Goal: Task Accomplishment & Management: Manage account settings

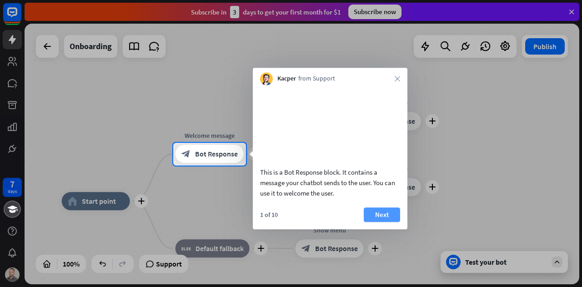
click at [383, 222] on button "Next" at bounding box center [382, 214] width 36 height 15
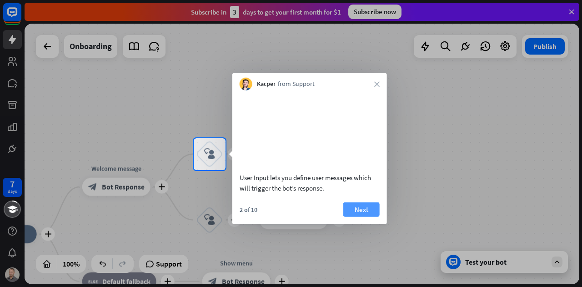
click at [364, 216] on button "Next" at bounding box center [361, 209] width 36 height 15
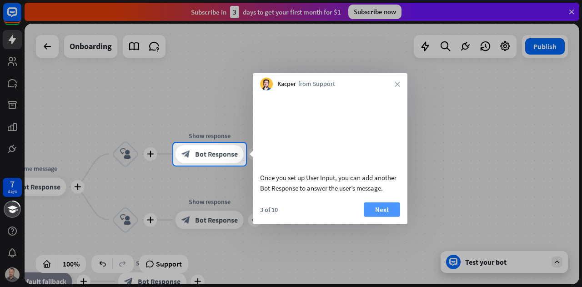
click at [382, 216] on button "Next" at bounding box center [382, 209] width 36 height 15
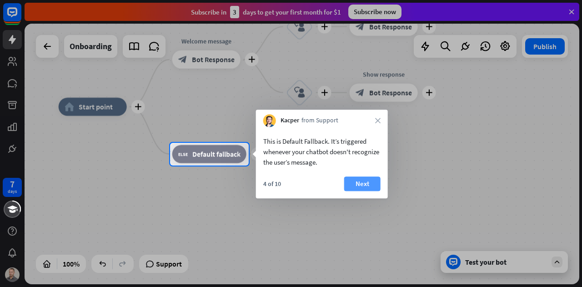
click at [367, 184] on button "Next" at bounding box center [362, 183] width 36 height 15
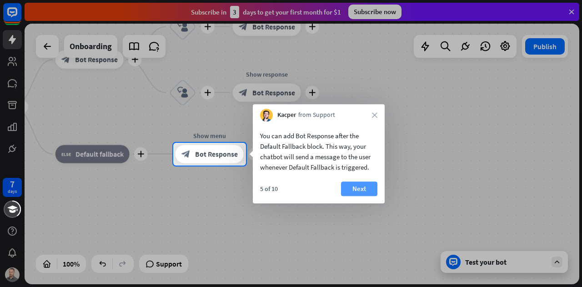
click at [367, 189] on button "Next" at bounding box center [359, 188] width 36 height 15
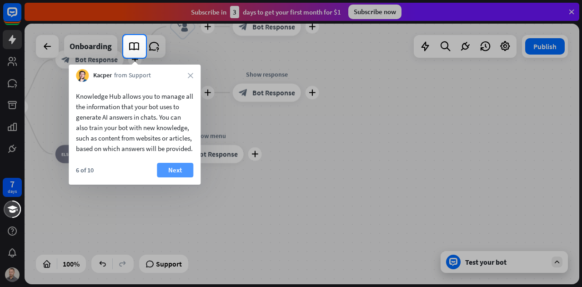
click at [178, 177] on button "Next" at bounding box center [175, 170] width 36 height 15
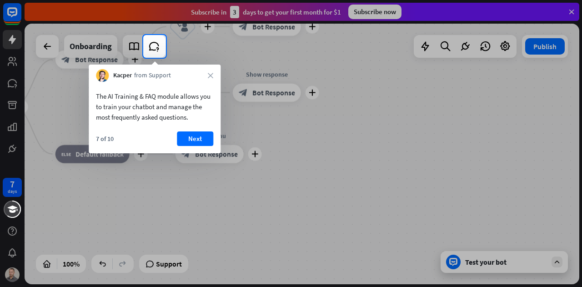
click at [193, 140] on button "Next" at bounding box center [195, 138] width 36 height 15
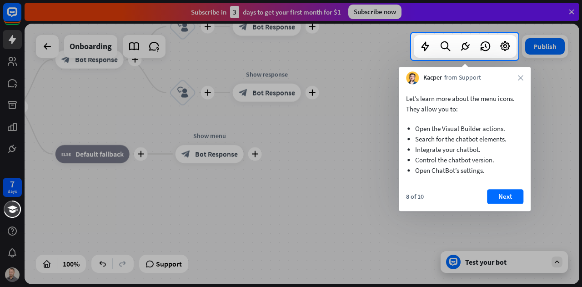
click at [506, 196] on button "Next" at bounding box center [505, 196] width 36 height 15
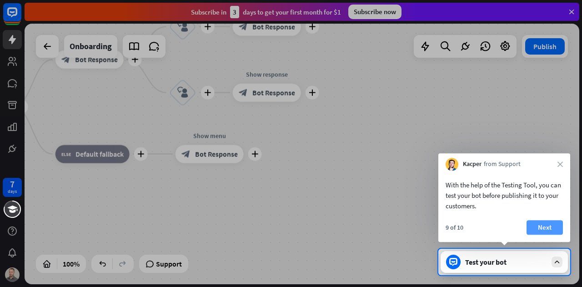
click at [548, 227] on button "Next" at bounding box center [545, 227] width 36 height 15
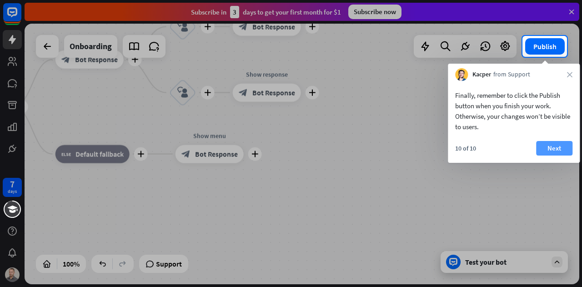
click at [554, 149] on button "Next" at bounding box center [554, 148] width 36 height 15
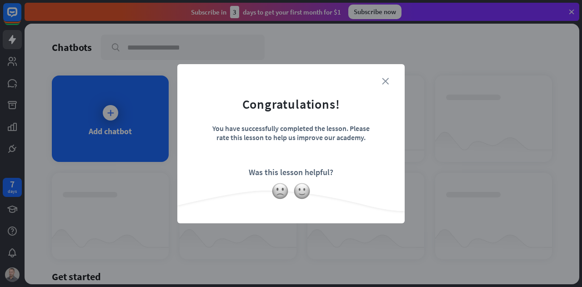
click at [387, 79] on icon "close" at bounding box center [385, 81] width 7 height 7
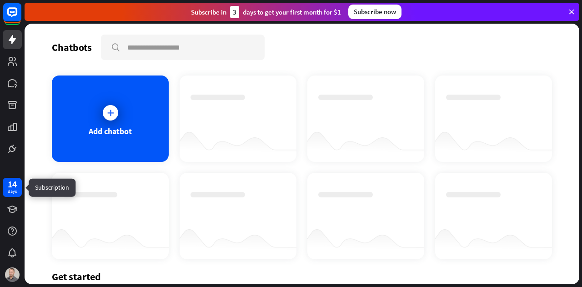
click at [10, 186] on div "14" at bounding box center [12, 184] width 9 height 8
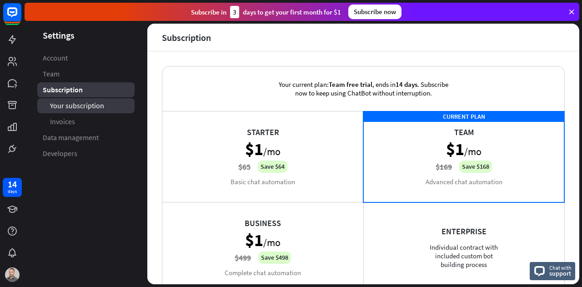
click at [88, 107] on span "Your subscription" at bounding box center [77, 106] width 54 height 10
click at [308, 157] on div "Starter $1 /mo $65 Save $64 Basic chat automation" at bounding box center [262, 156] width 201 height 91
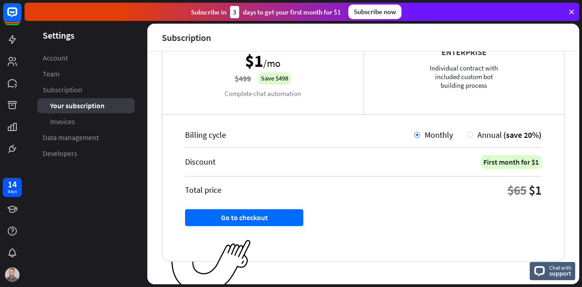
scroll to position [187, 0]
